Goal: Navigation & Orientation: Find specific page/section

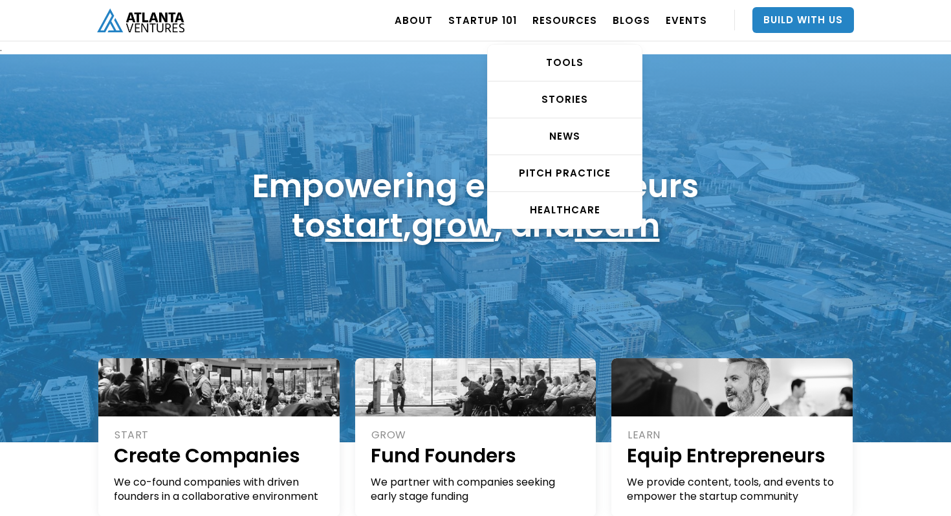
scroll to position [96, 0]
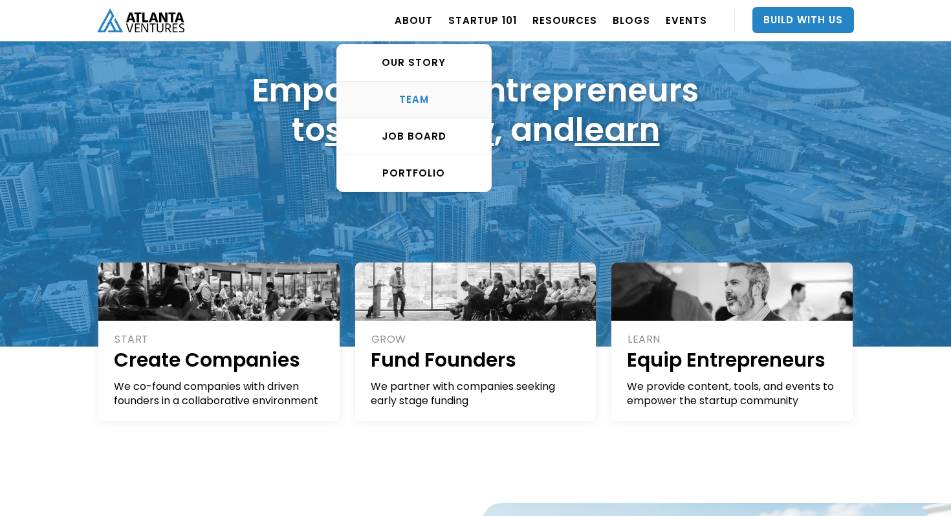
click at [445, 95] on div "TEAM" at bounding box center [414, 99] width 154 height 13
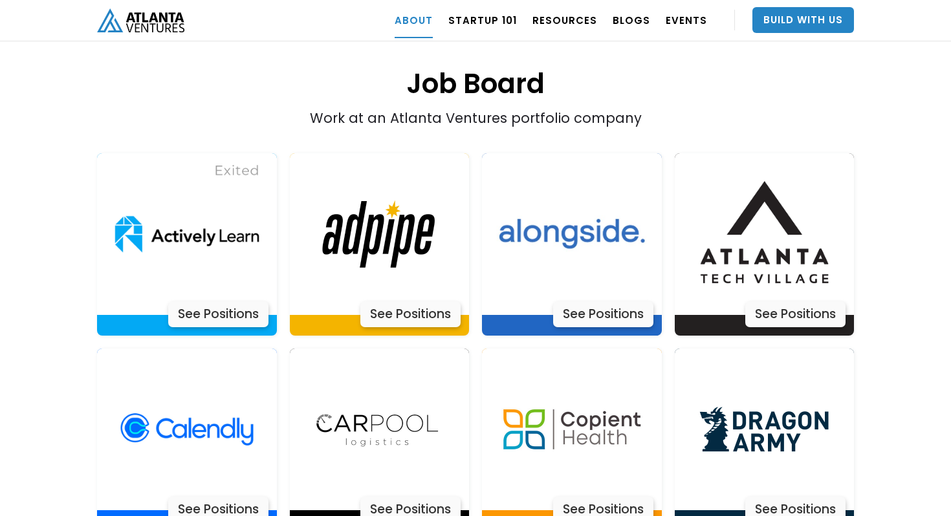
scroll to position [2501, 0]
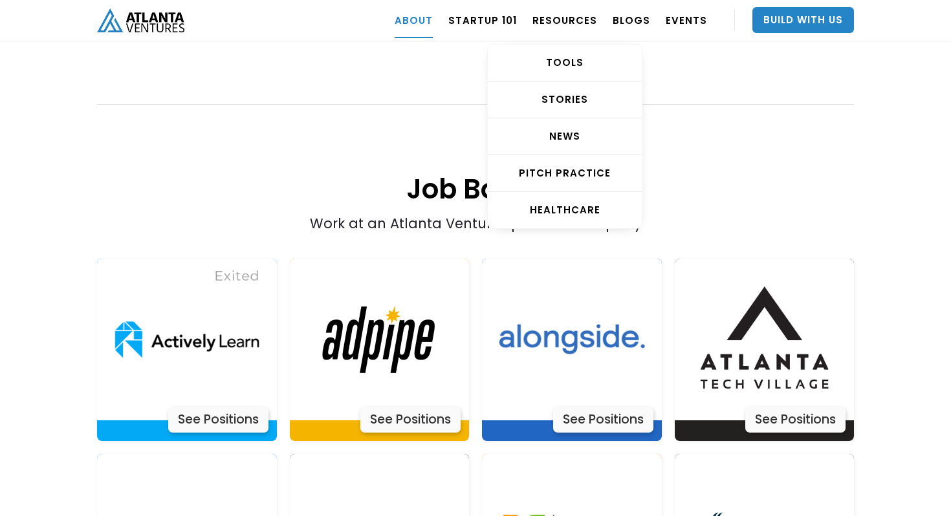
click at [563, 28] on div "TOOLS STORIES NEWS Pitch Practice HEALTHCARE" at bounding box center [564, 128] width 155 height 201
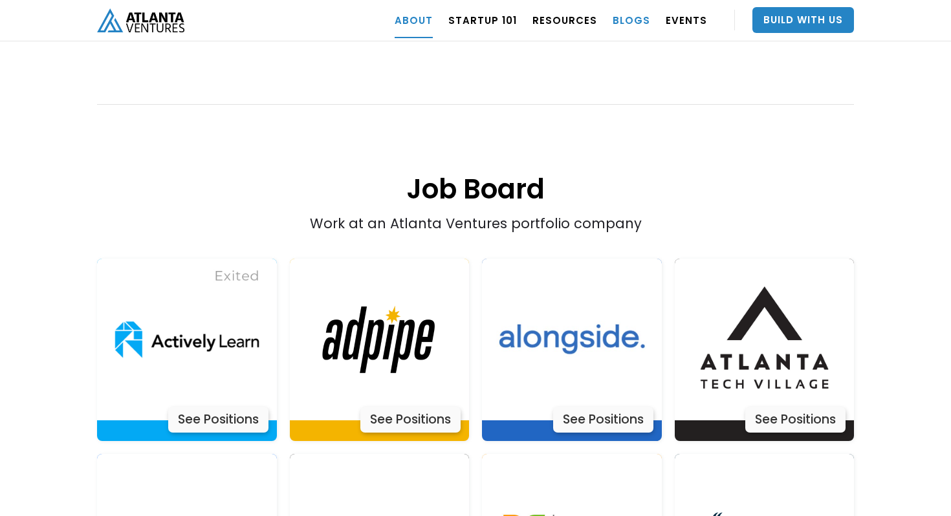
click at [630, 20] on link "BLOGS" at bounding box center [632, 20] width 38 height 36
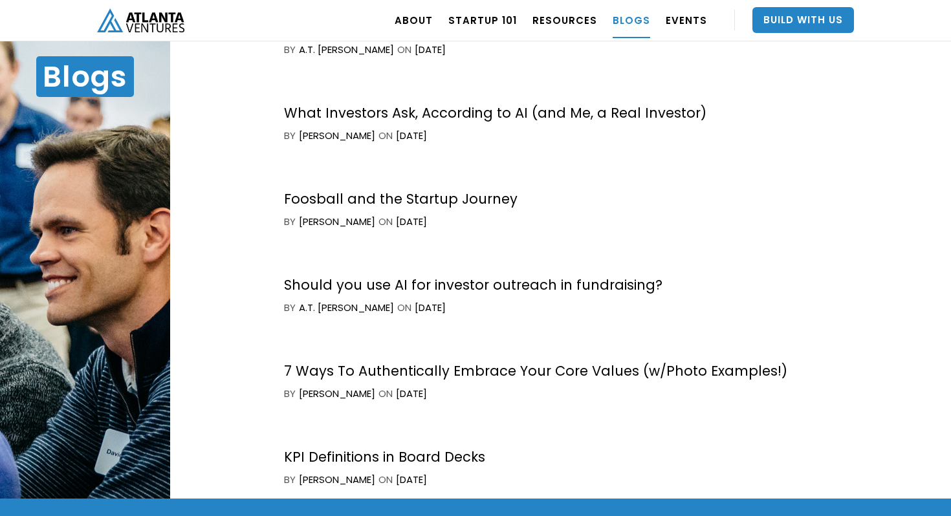
scroll to position [2838, 0]
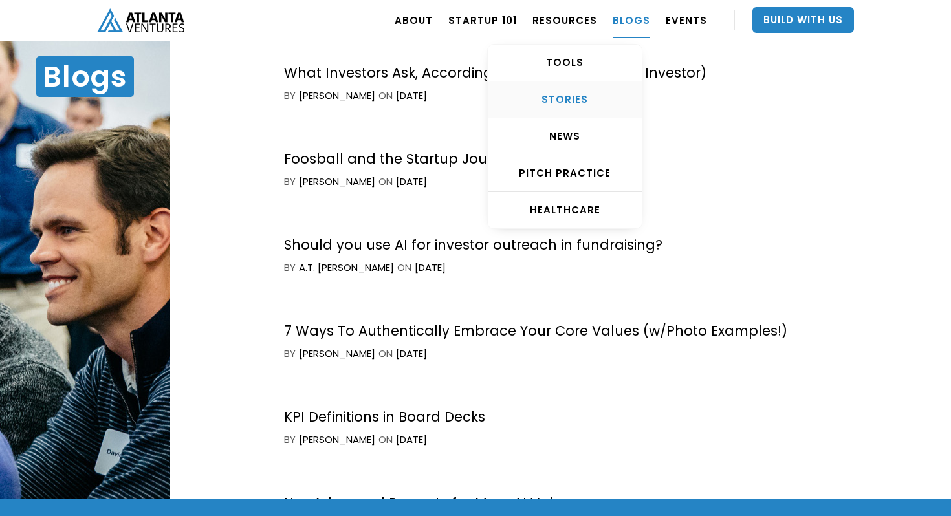
click at [578, 104] on div "STORIES" at bounding box center [565, 99] width 154 height 13
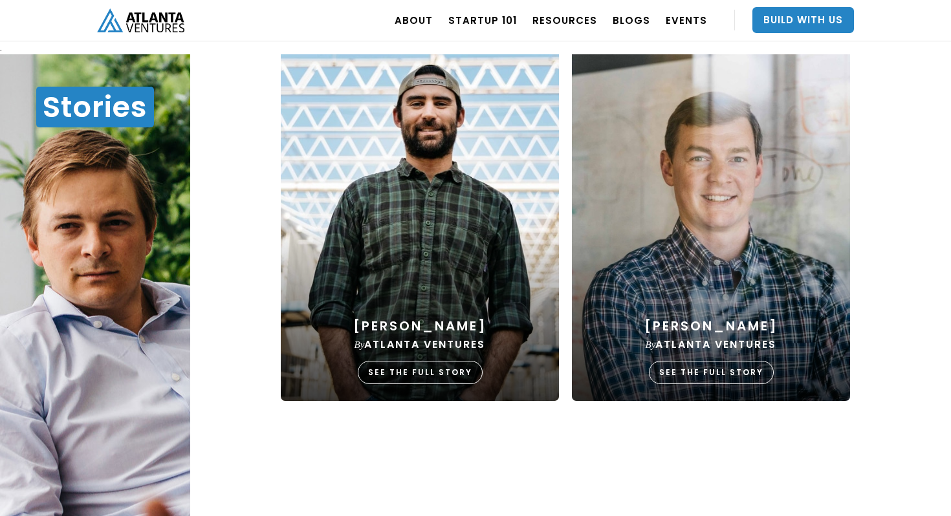
scroll to position [1607, 0]
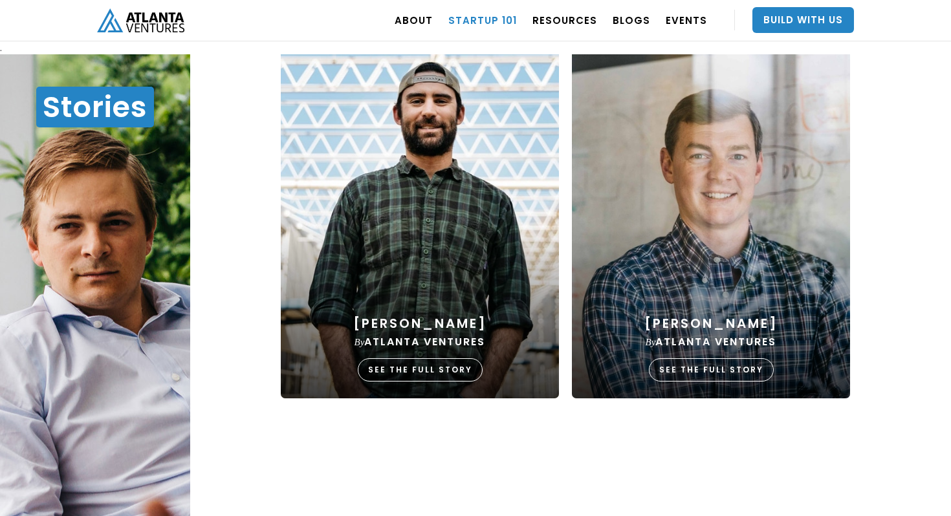
click at [497, 25] on link "Startup 101" at bounding box center [482, 20] width 69 height 36
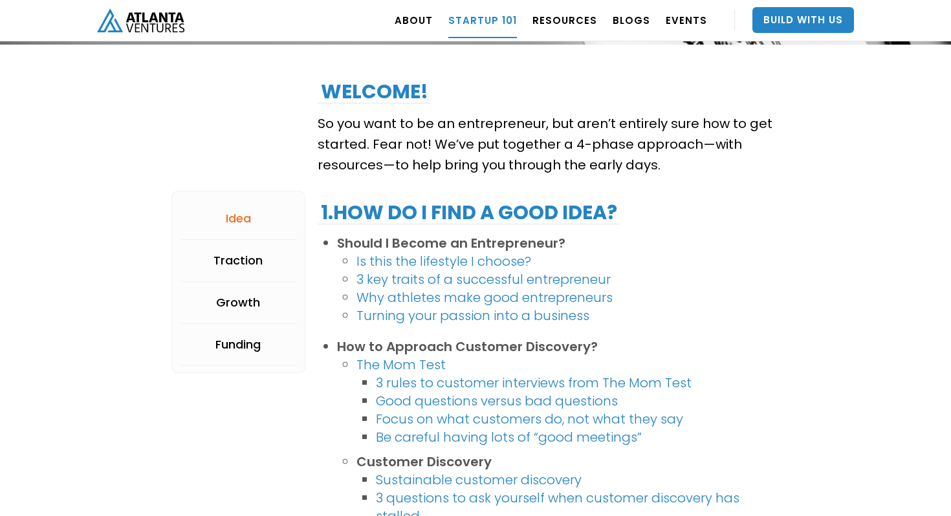
scroll to position [172, 0]
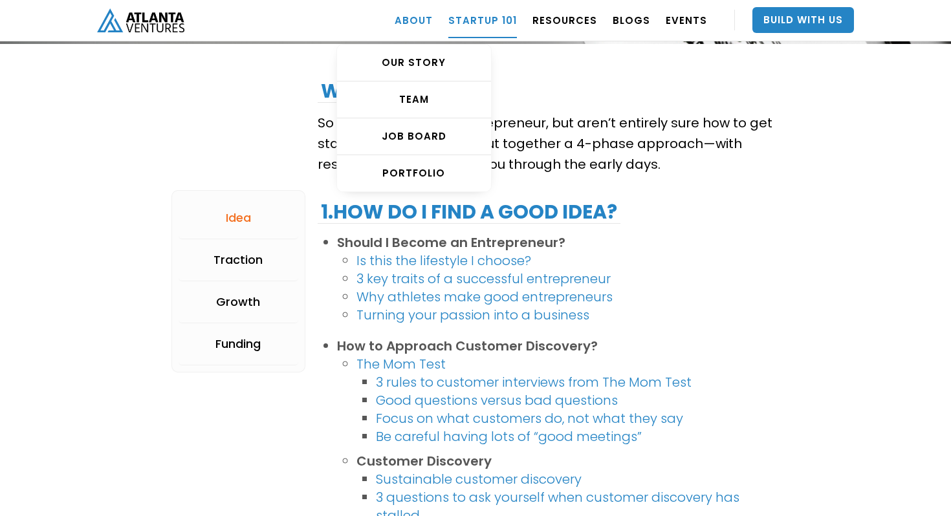
click at [425, 21] on link "ABOUT" at bounding box center [414, 20] width 38 height 36
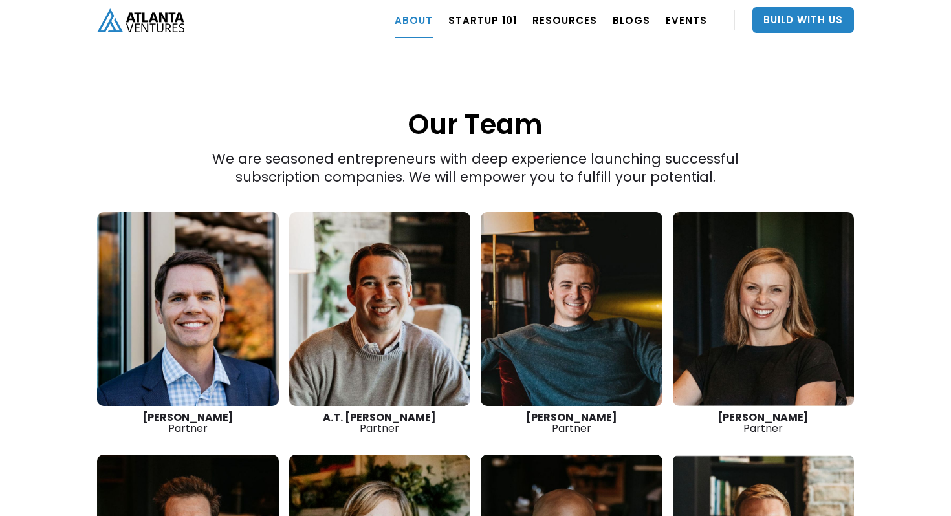
scroll to position [1728, 0]
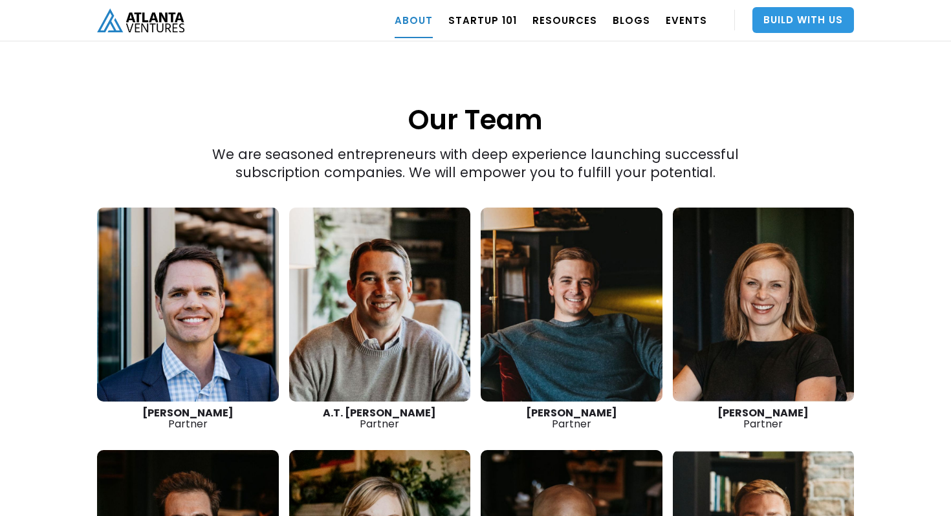
click at [795, 21] on link "Build With Us" at bounding box center [803, 20] width 102 height 26
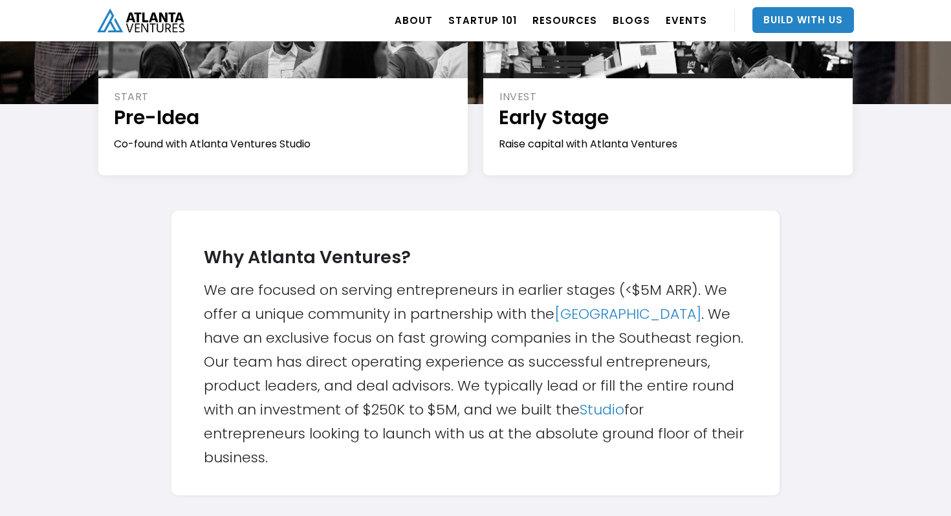
scroll to position [276, 0]
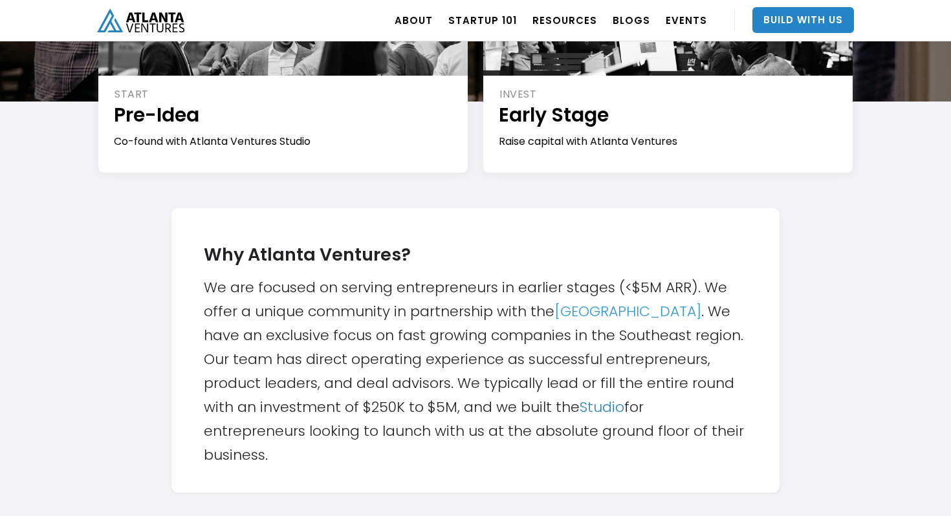
click at [628, 316] on link "Atlanta Tech Village" at bounding box center [627, 312] width 147 height 20
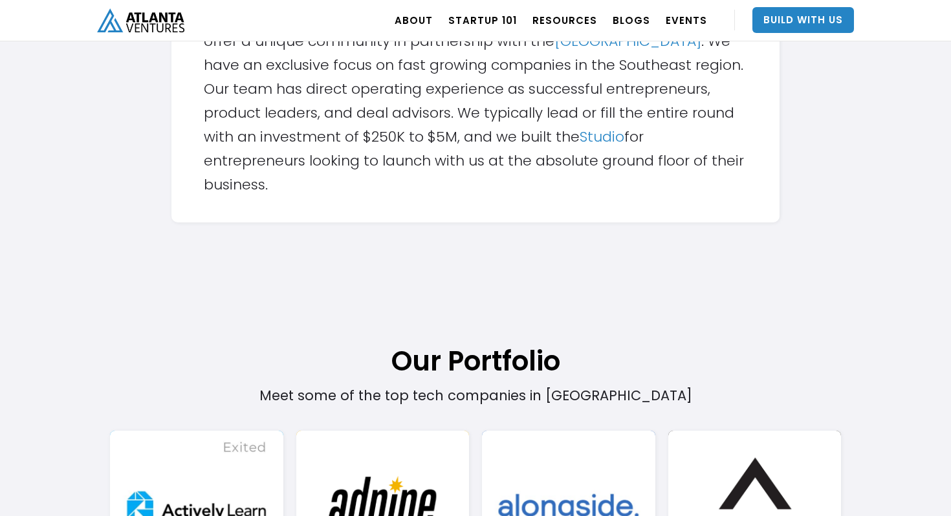
scroll to position [124, 0]
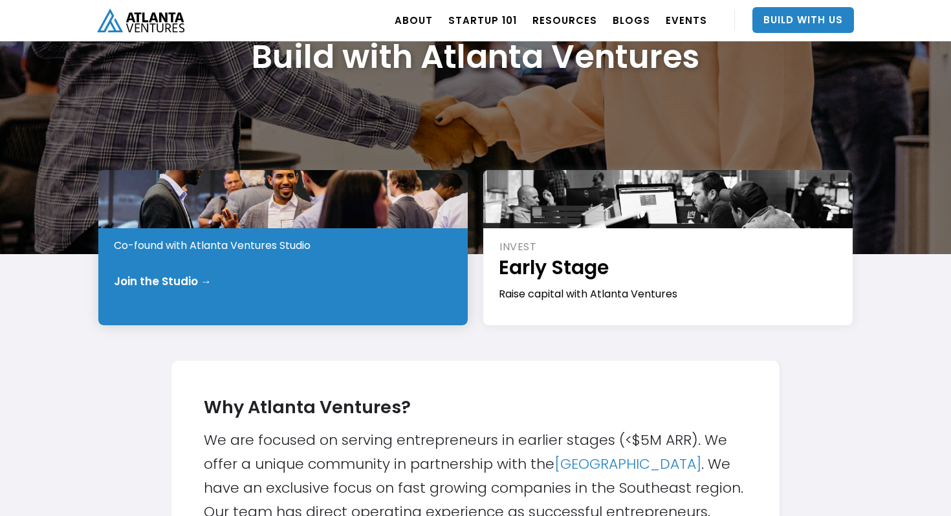
click at [350, 280] on div "Join the Studio →" at bounding box center [284, 281] width 340 height 13
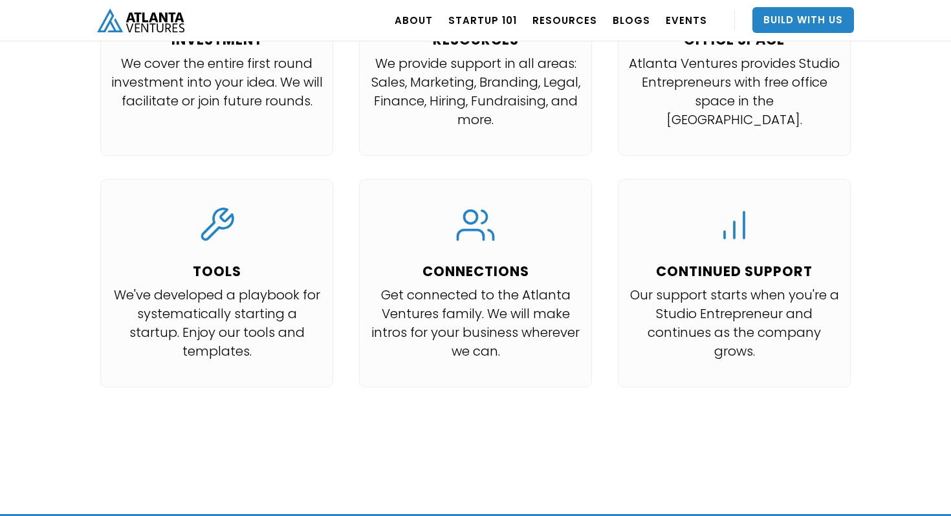
scroll to position [1452, 0]
